Goal: Check status: Check status

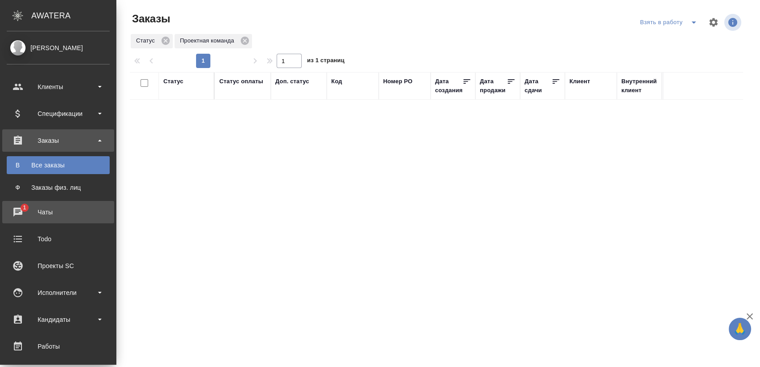
click at [27, 210] on div "Чаты" at bounding box center [58, 212] width 103 height 13
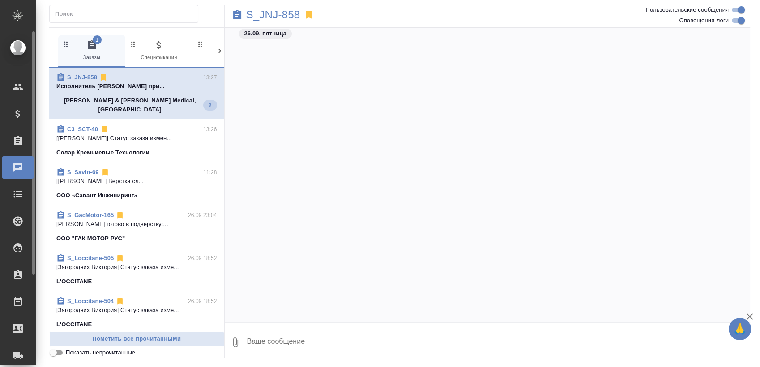
scroll to position [5869, 0]
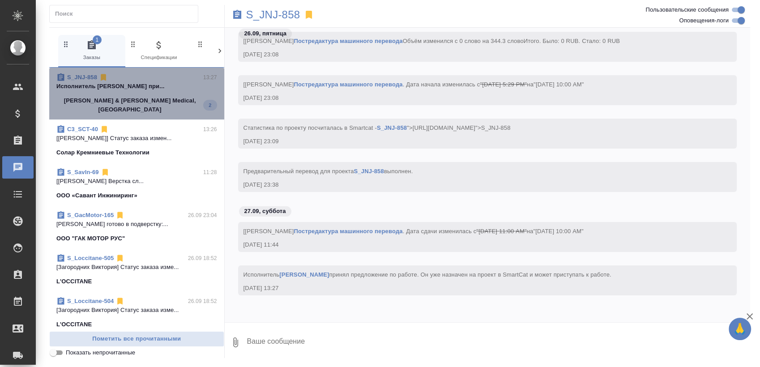
click at [157, 94] on span "S_JNJ-858 13:27 Исполнитель Шурандина Юлия Сергеевна при... Johnson & Johnson M…" at bounding box center [136, 93] width 161 height 41
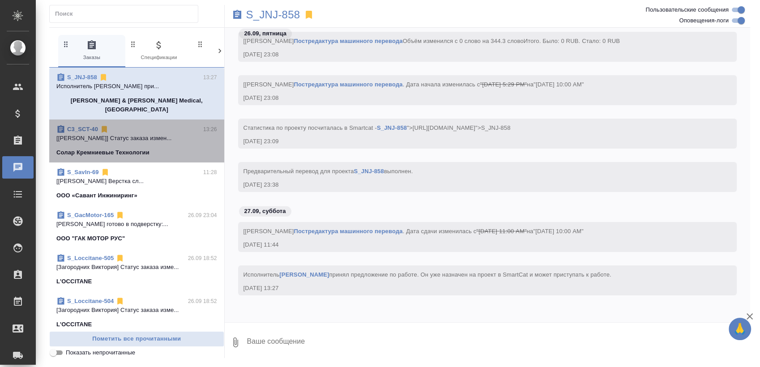
click at [146, 134] on p "[Сергеева Анастасия] Статус заказа измен..." at bounding box center [136, 138] width 161 height 9
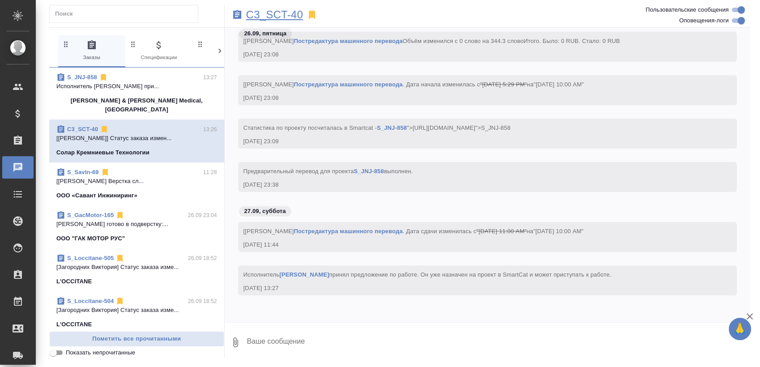
click at [291, 13] on p "C3_SCT-40" at bounding box center [274, 14] width 57 height 9
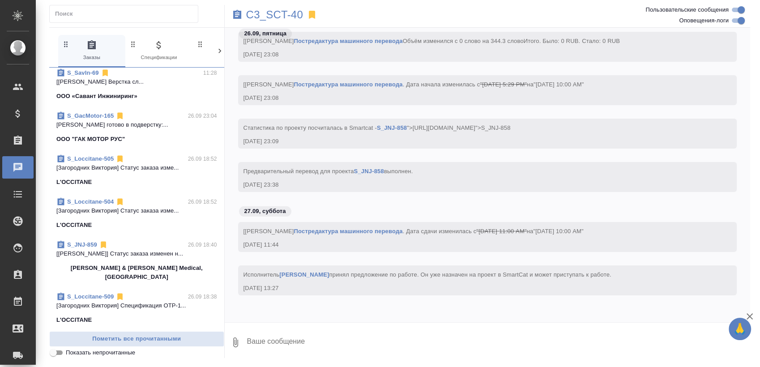
click at [120, 249] on p "[Усманова Ольга] Статус заказа изменен н..." at bounding box center [136, 253] width 161 height 9
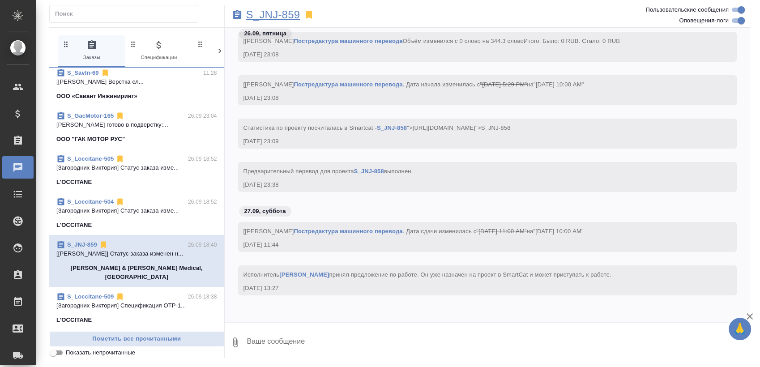
click at [275, 19] on p "S_JNJ-859" at bounding box center [273, 14] width 54 height 9
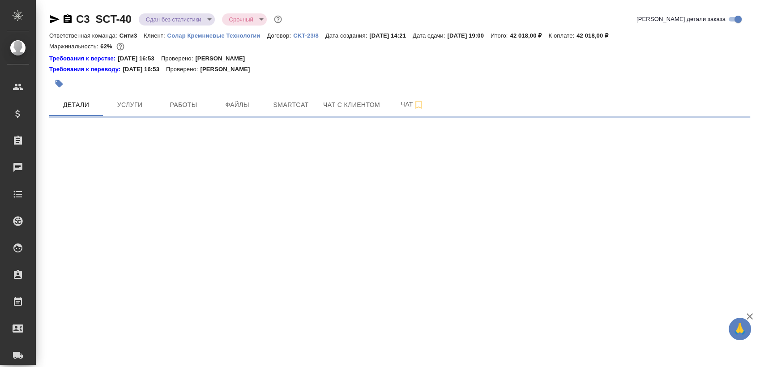
select select "RU"
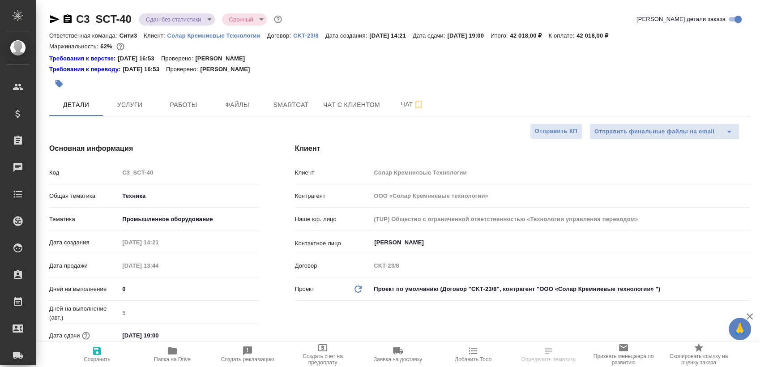
type textarea "x"
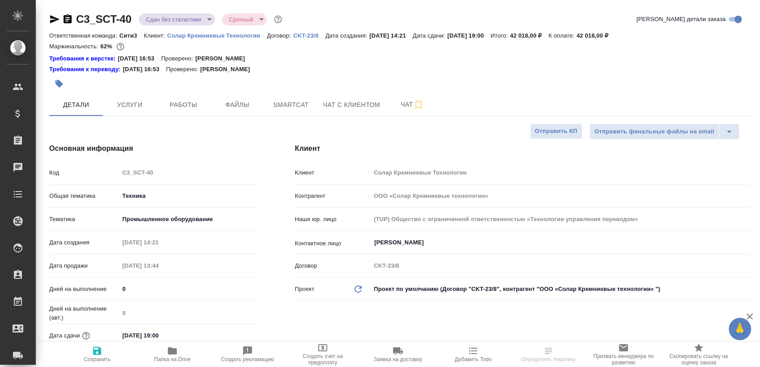
type textarea "x"
click at [300, 103] on span "Smartcat" at bounding box center [291, 104] width 43 height 11
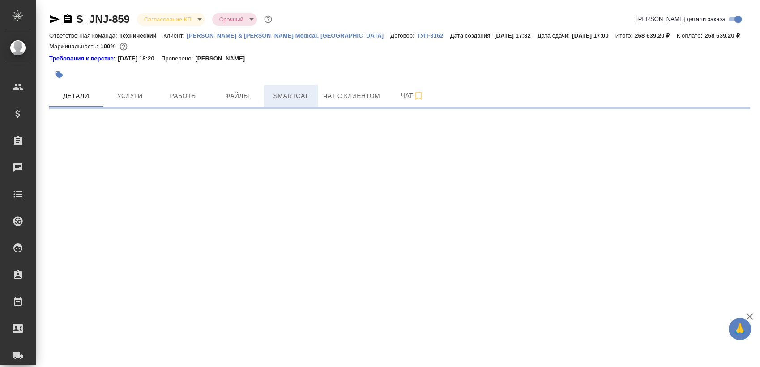
select select "RU"
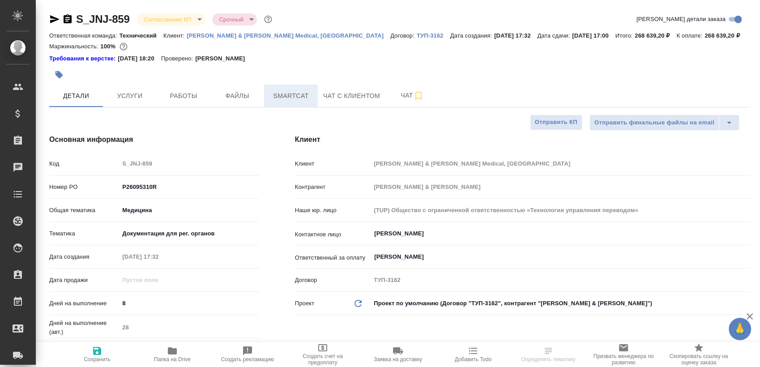
type textarea "x"
click at [292, 94] on span "Smartcat" at bounding box center [291, 95] width 43 height 11
type textarea "x"
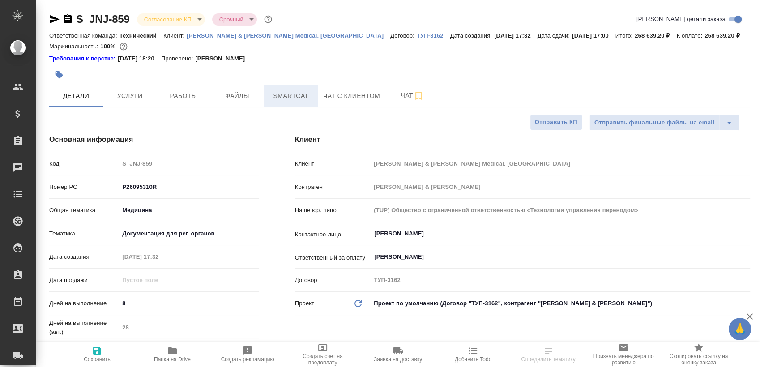
type textarea "x"
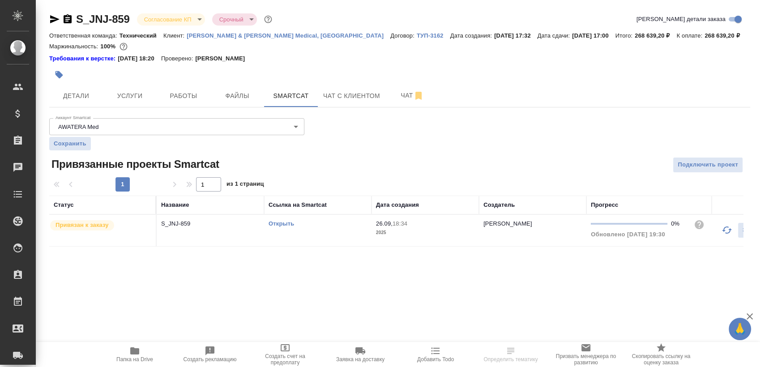
click at [279, 226] on link "Открыть" at bounding box center [282, 223] width 26 height 7
